Goal: Navigation & Orientation: Find specific page/section

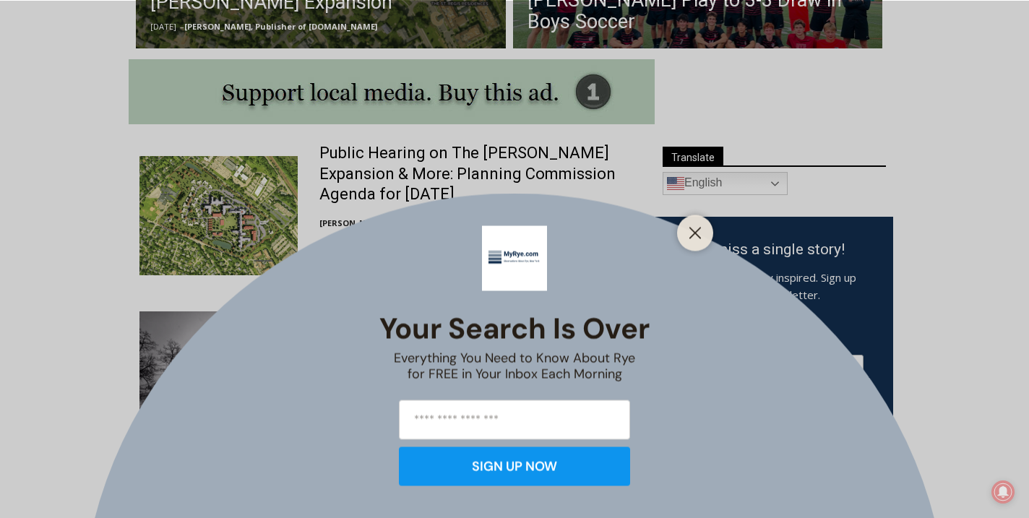
scroll to position [741, 0]
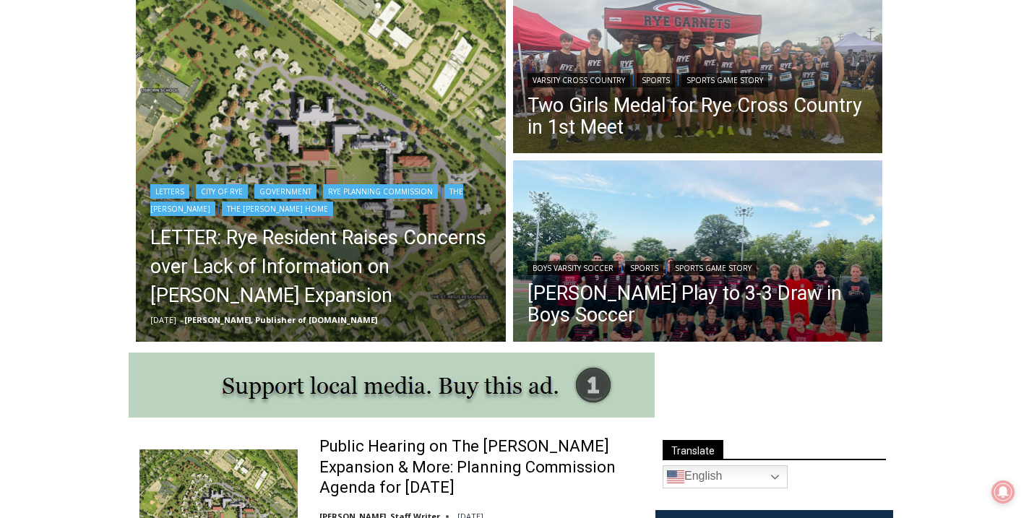
scroll to position [442, 0]
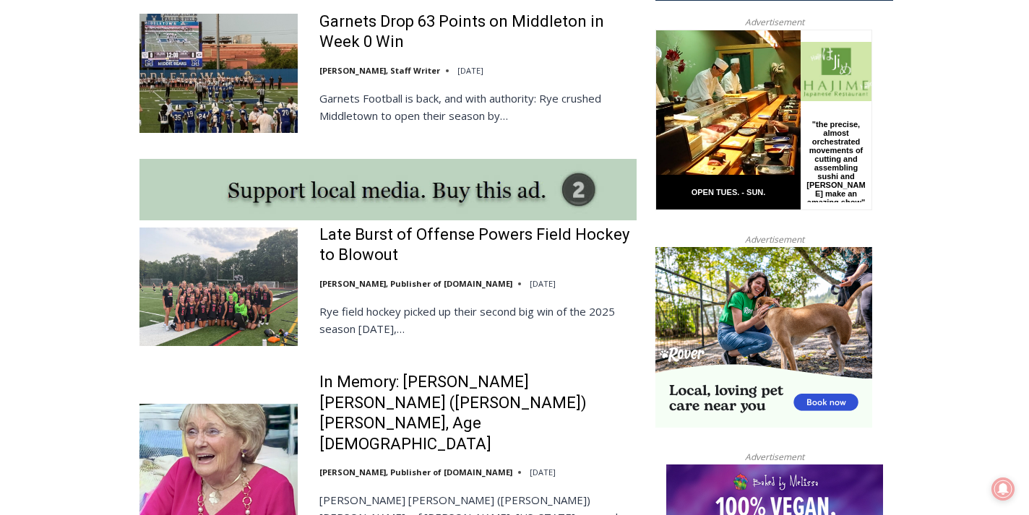
scroll to position [1168, 0]
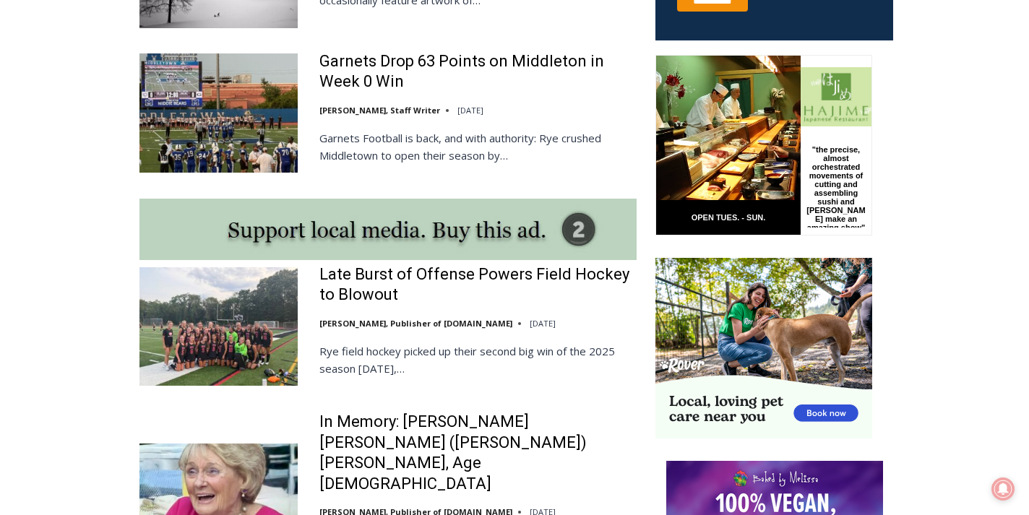
scroll to position [1152, 0]
